Goal: Transaction & Acquisition: Purchase product/service

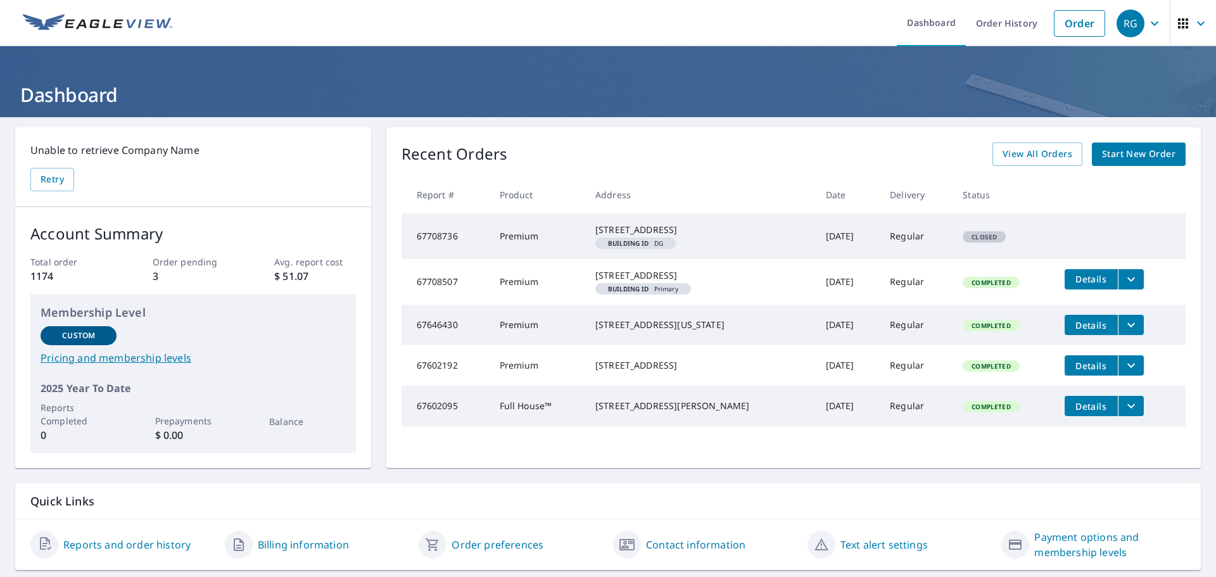
click at [1139, 155] on span "Start New Order" at bounding box center [1138, 154] width 73 height 16
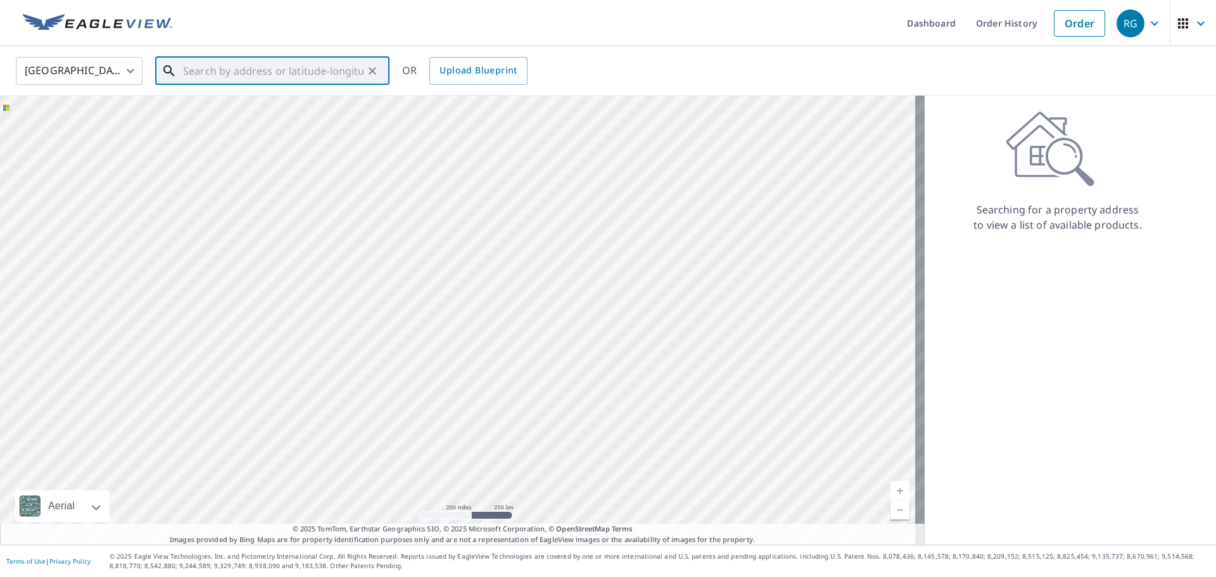
click at [236, 70] on input "text" at bounding box center [273, 70] width 180 height 35
click at [214, 110] on span "1675 [PERSON_NAME]" at bounding box center [279, 107] width 199 height 15
type input "[STREET_ADDRESS][PERSON_NAME]"
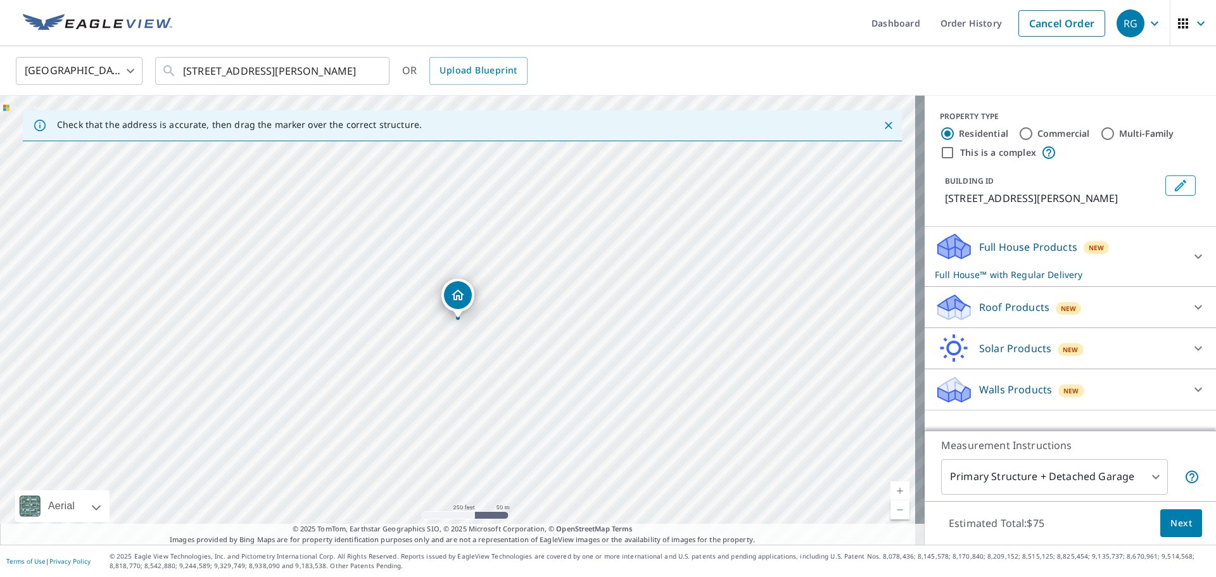
click at [1036, 265] on div "Full House Products New Full House™ with Regular Delivery" at bounding box center [1059, 256] width 248 height 49
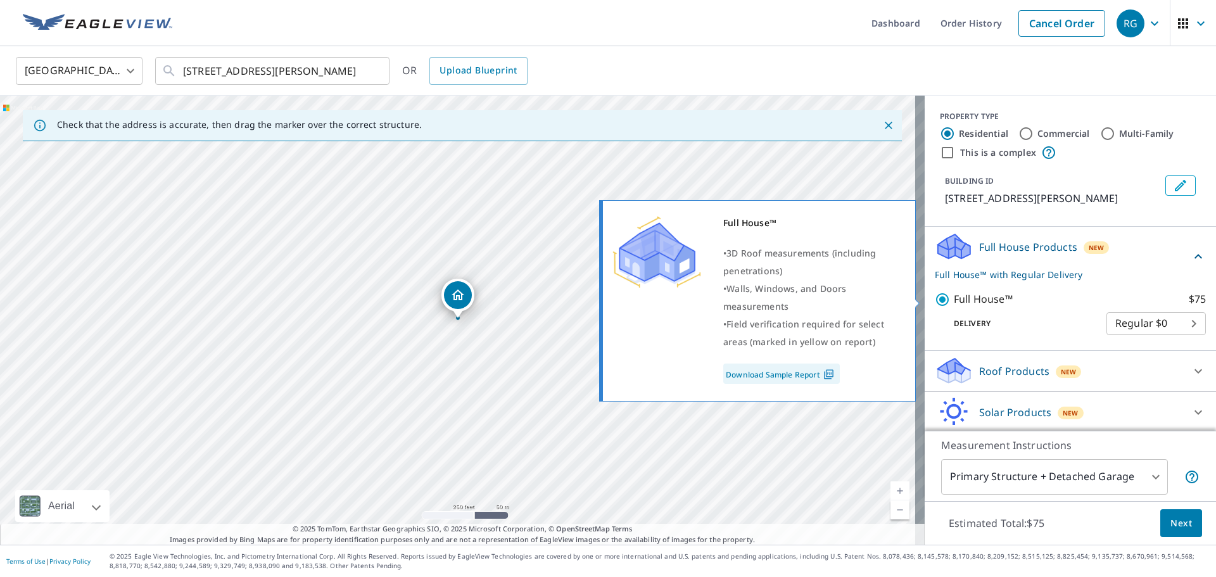
click at [937, 300] on input "Full House™ $75" at bounding box center [944, 299] width 19 height 15
checkbox input "false"
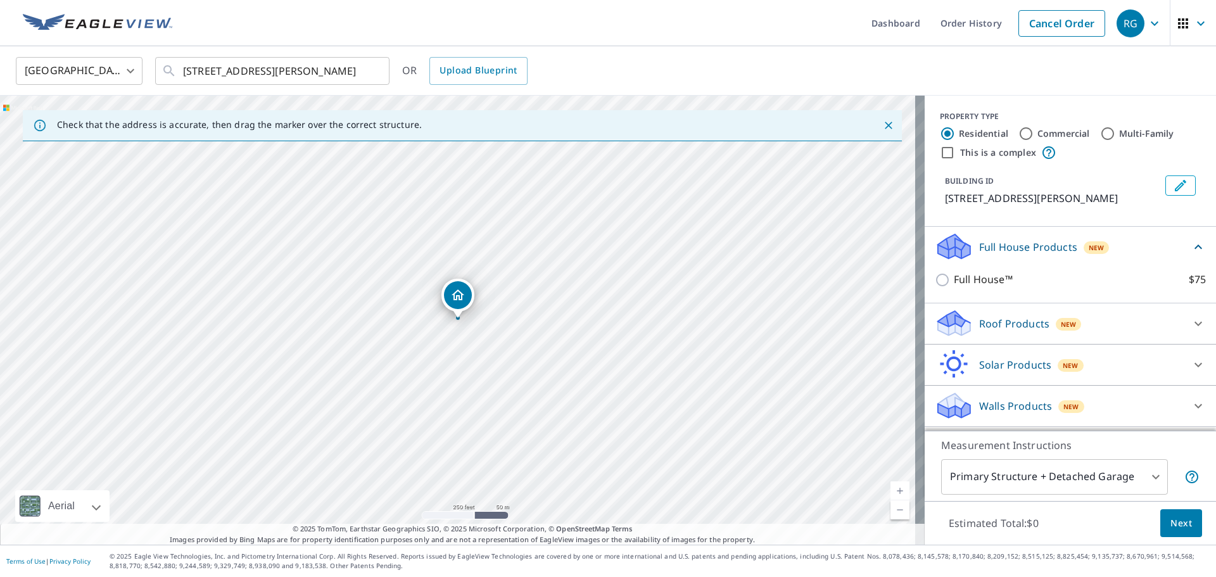
click at [1022, 327] on p "Roof Products" at bounding box center [1014, 323] width 70 height 15
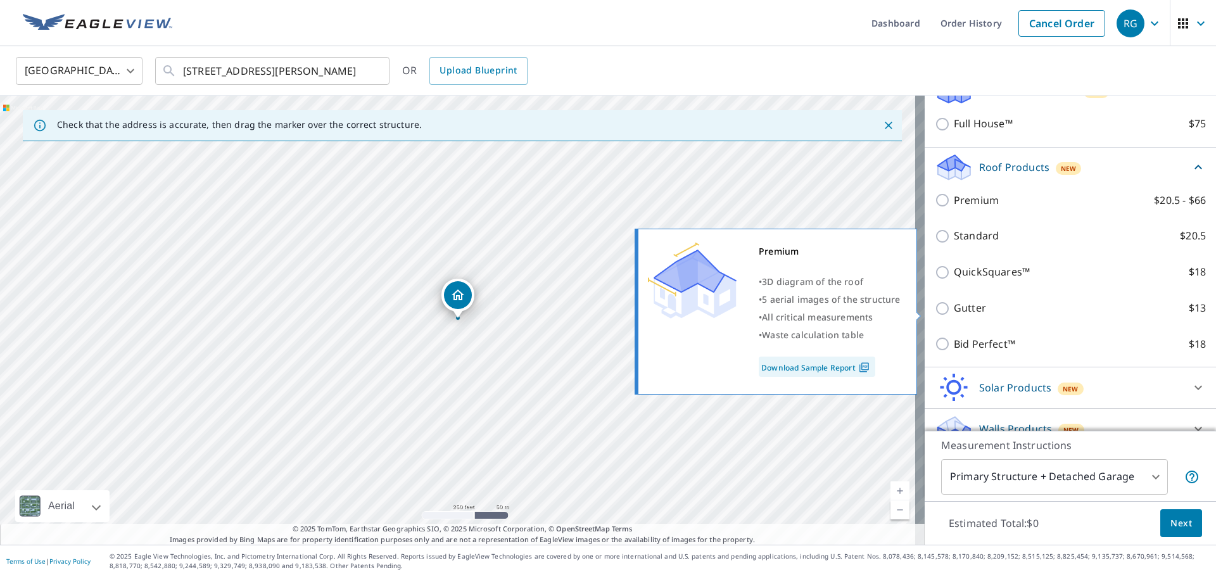
scroll to position [175, 0]
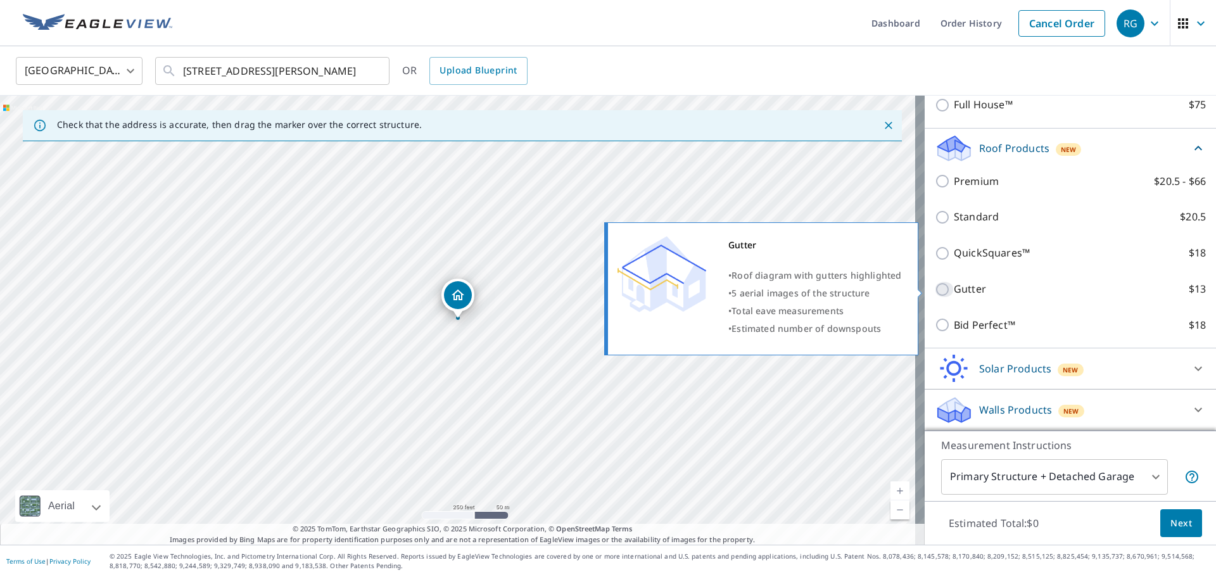
click at [935, 289] on input "Gutter $13" at bounding box center [944, 289] width 19 height 15
checkbox input "true"
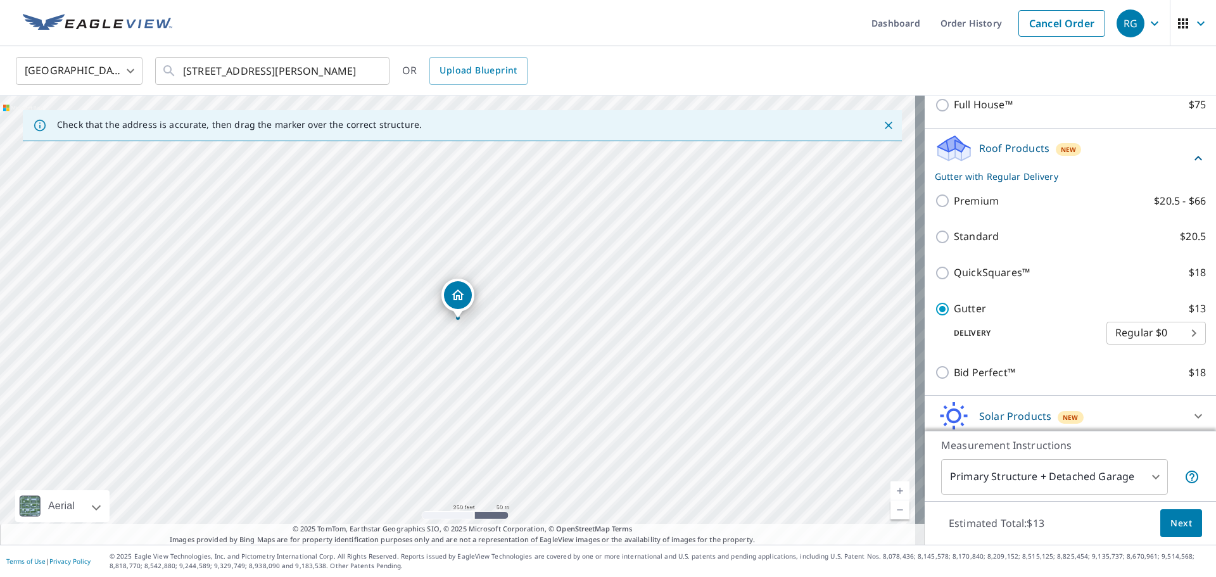
scroll to position [222, 0]
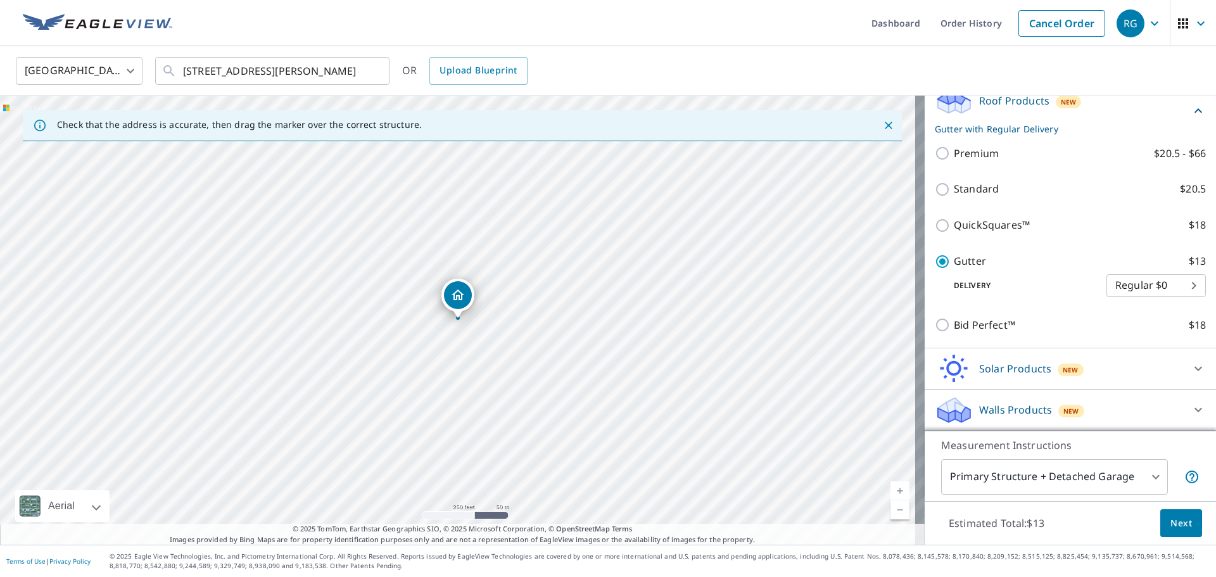
click at [1174, 527] on span "Next" at bounding box center [1181, 523] width 22 height 16
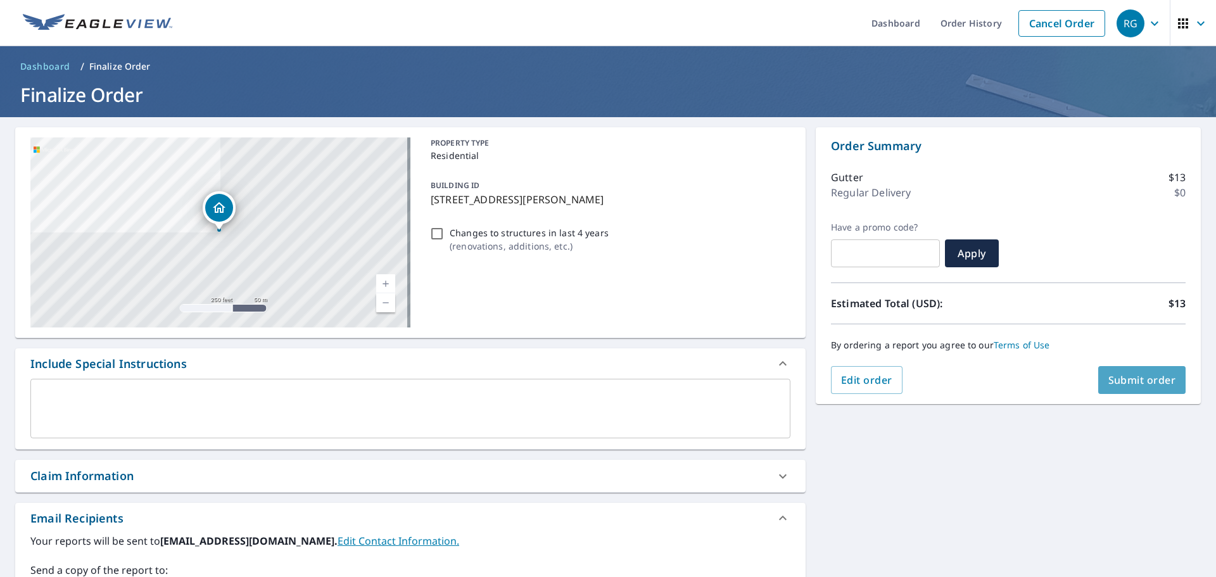
click at [1109, 385] on span "Submit order" at bounding box center [1142, 380] width 68 height 14
checkbox input "true"
